Goal: Task Accomplishment & Management: Use online tool/utility

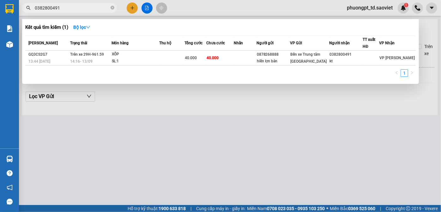
click at [69, 9] on input "0382800491" at bounding box center [72, 7] width 75 height 7
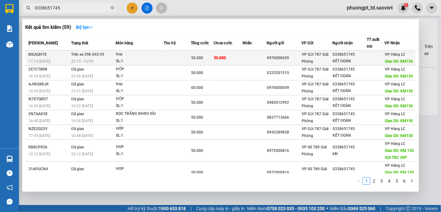
type input "0338651745"
click at [356, 59] on div "KẾT ĐOÀN" at bounding box center [350, 61] width 34 height 7
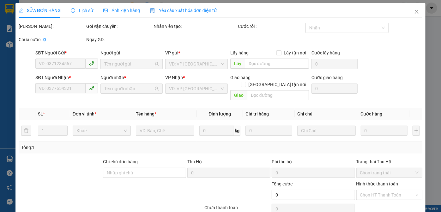
type input "0976000659"
type input "0338651745"
type input "KẾT ĐOÀN"
type input "KM150"
type input "50.000"
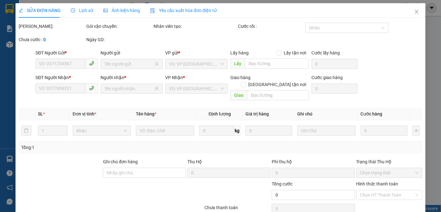
type input "50.000"
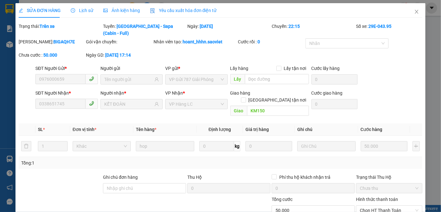
click at [82, 13] on div "Lịch sử" at bounding box center [82, 10] width 22 height 15
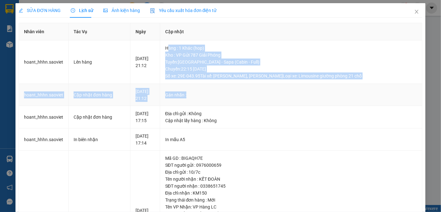
drag, startPoint x: 177, startPoint y: 47, endPoint x: 362, endPoint y: 98, distance: 192.3
click at [362, 98] on tbody "hoant_hhhn.[PERSON_NAME] hàng [DATE] 21:12 Hàng : 1 Khác (hop) Kho : VP Gửi 787…" at bounding box center [220, 158] width 403 height 237
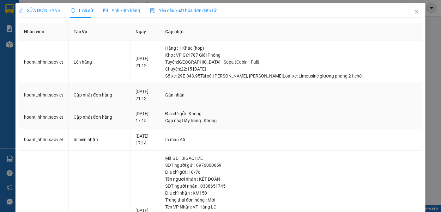
click at [342, 106] on td "Địa chỉ gửi : Không Cập nhật lấy hàng : Không" at bounding box center [291, 117] width 262 height 22
